Goal: Task Accomplishment & Management: Complete application form

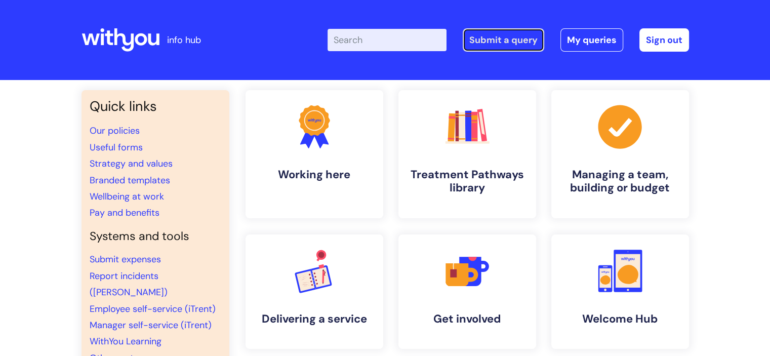
click at [497, 43] on link "Submit a query" at bounding box center [503, 39] width 81 height 23
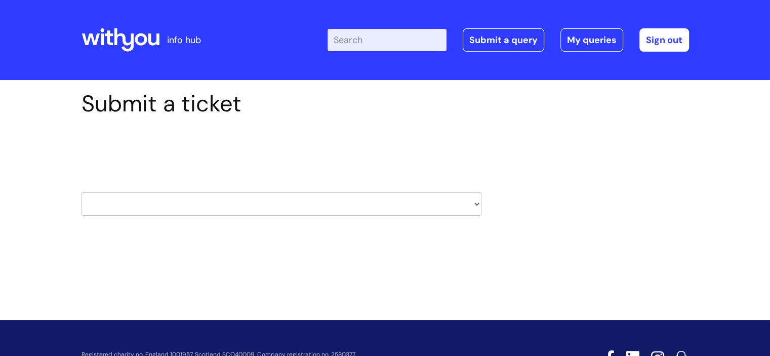
click at [207, 206] on select "HR / People IT and Support Clinical Drug Alerts Finance Accounts Data Support T…" at bounding box center [281, 203] width 400 height 23
select select "property_&_estates"
click at [81, 192] on select "HR / People IT and Support Clinical Drug Alerts Finance Accounts Data Support T…" at bounding box center [281, 203] width 400 height 23
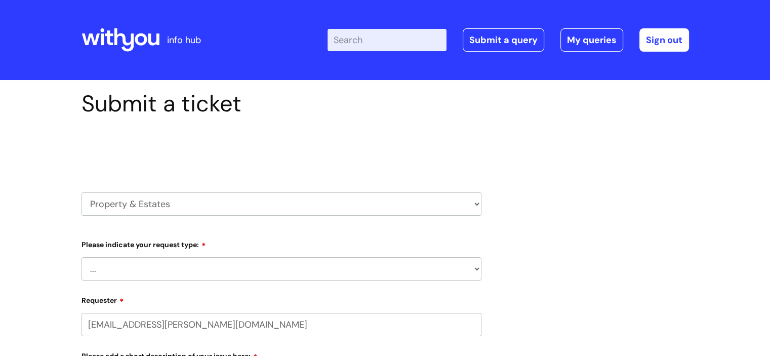
select select "80004286526"
click at [215, 265] on select "... Facilities Support Lease/ Tenancy Agreements Health & Safety and Environmen…" at bounding box center [281, 268] width 400 height 23
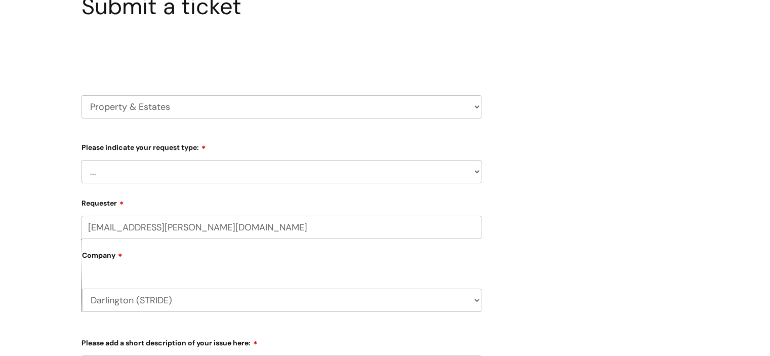
scroll to position [143, 0]
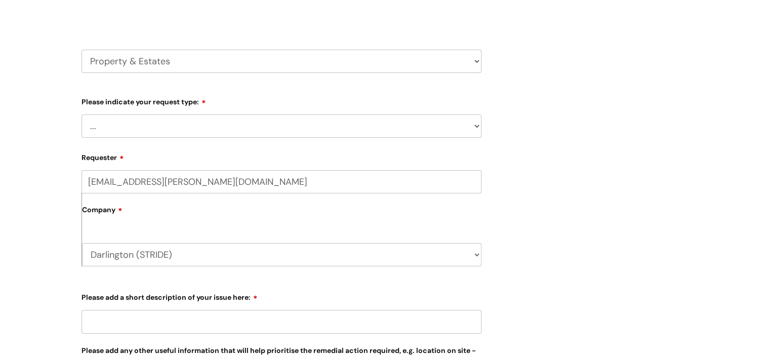
click at [170, 132] on select "... Facilities Support Lease/ Tenancy Agreements Health & Safety and Environmen…" at bounding box center [281, 125] width 400 height 23
select select "Facilities Support"
click at [81, 114] on select "... Facilities Support Lease/ Tenancy Agreements Health & Safety and Environmen…" at bounding box center [281, 125] width 400 height 23
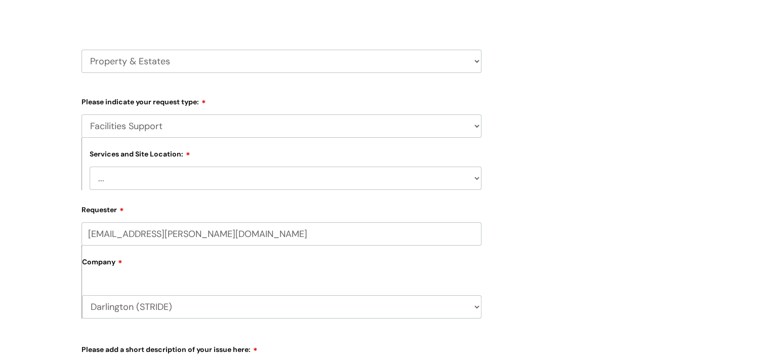
click at [152, 180] on select "... [GEOGRAPHIC_DATA] [GEOGRAPHIC_DATA] [GEOGRAPHIC_DATA] [GEOGRAPHIC_DATA] [GE…" at bounding box center [286, 178] width 392 height 23
select select "Darlington Coniscliffe"
click at [90, 167] on select "... [GEOGRAPHIC_DATA] [GEOGRAPHIC_DATA] [GEOGRAPHIC_DATA] [GEOGRAPHIC_DATA] [GE…" at bounding box center [286, 178] width 392 height 23
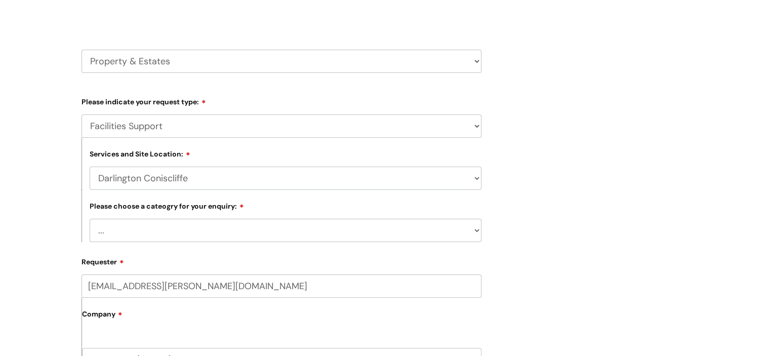
click at [157, 232] on select "... Electrical and Lighting Plumbing and Drainage Heating and Cooling Fixtures,…" at bounding box center [286, 230] width 392 height 23
select select "Windows and Doors incl. Shutters"
click at [90, 219] on select "... Electrical and Lighting Plumbing and Drainage Heating and Cooling Fixtures,…" at bounding box center [286, 230] width 392 height 23
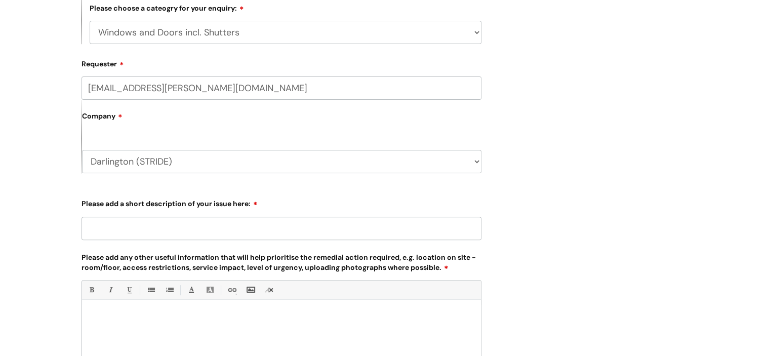
scroll to position [394, 0]
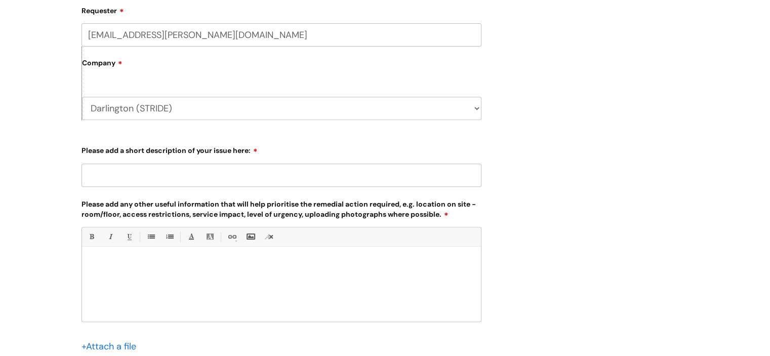
click at [138, 175] on input "Please add a short description of your issue here:" at bounding box center [281, 174] width 400 height 23
click at [124, 177] on input "Door relase catche" at bounding box center [281, 174] width 400 height 23
click at [122, 175] on input "Door relase catche" at bounding box center [281, 174] width 400 height 23
drag, startPoint x: 168, startPoint y: 177, endPoint x: 175, endPoint y: 181, distance: 7.7
click at [170, 178] on input "Door release catche" at bounding box center [281, 174] width 400 height 23
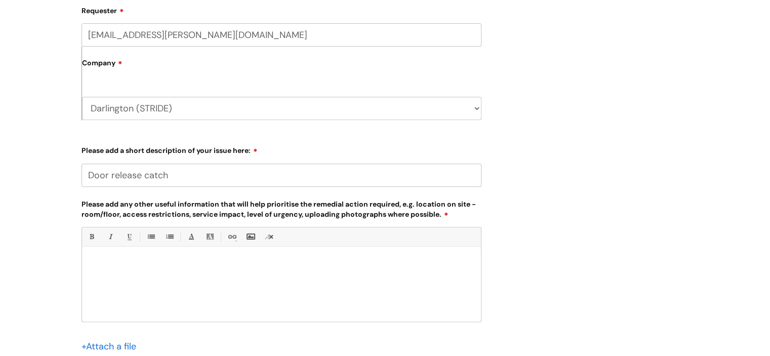
click at [189, 265] on p at bounding box center [282, 263] width 384 height 9
click at [173, 174] on input "Door release catch" at bounding box center [281, 174] width 400 height 23
type input "Door release catch on back door"
click at [117, 266] on p at bounding box center [282, 263] width 384 height 9
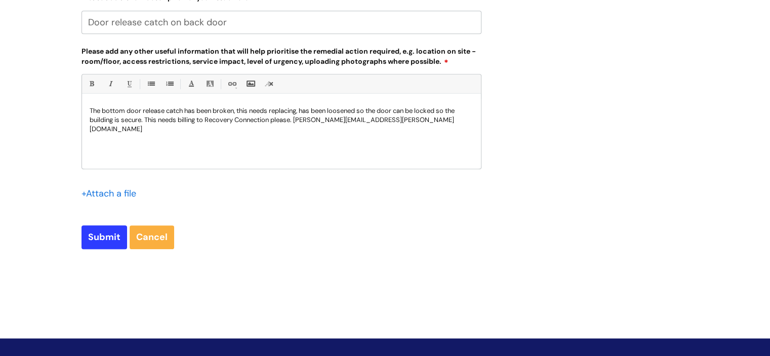
scroll to position [596, 0]
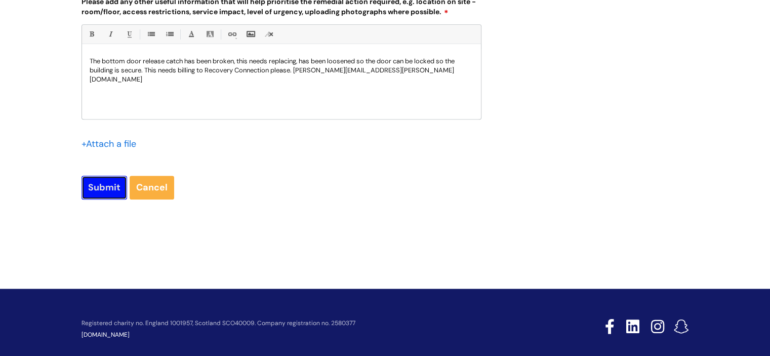
click at [99, 194] on input "Submit" at bounding box center [104, 187] width 46 height 23
type input "Please Wait..."
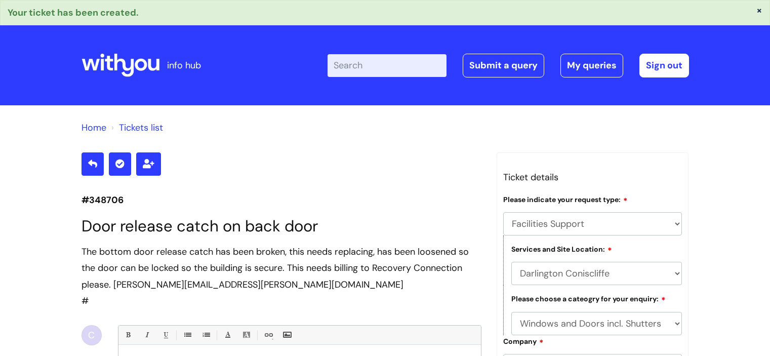
select select "Facilities Support"
select select "Darlington Coniscliffe"
select select "Windows and Doors incl. Shutters"
